Goal: Information Seeking & Learning: Learn about a topic

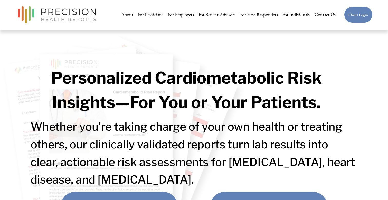
click at [295, 15] on link "For Individuals" at bounding box center [296, 15] width 27 height 10
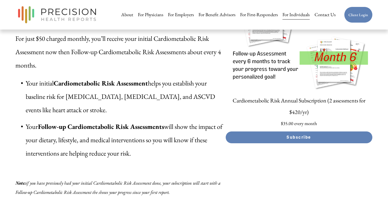
scroll to position [2458, 0]
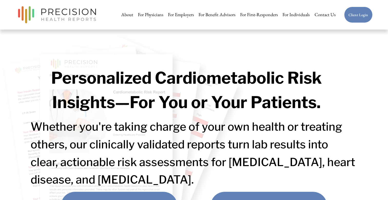
click at [155, 15] on link "For Physicians" at bounding box center [150, 15] width 25 height 10
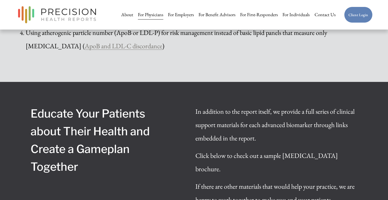
scroll to position [1521, 0]
